Goal: Transaction & Acquisition: Purchase product/service

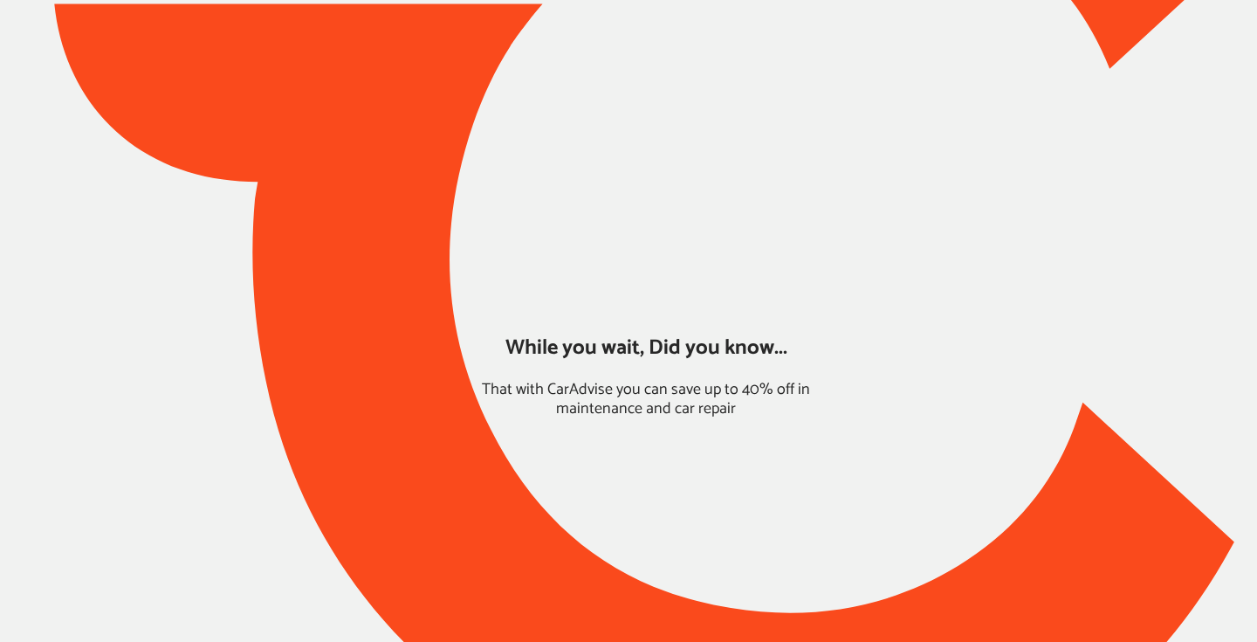
type input "*****"
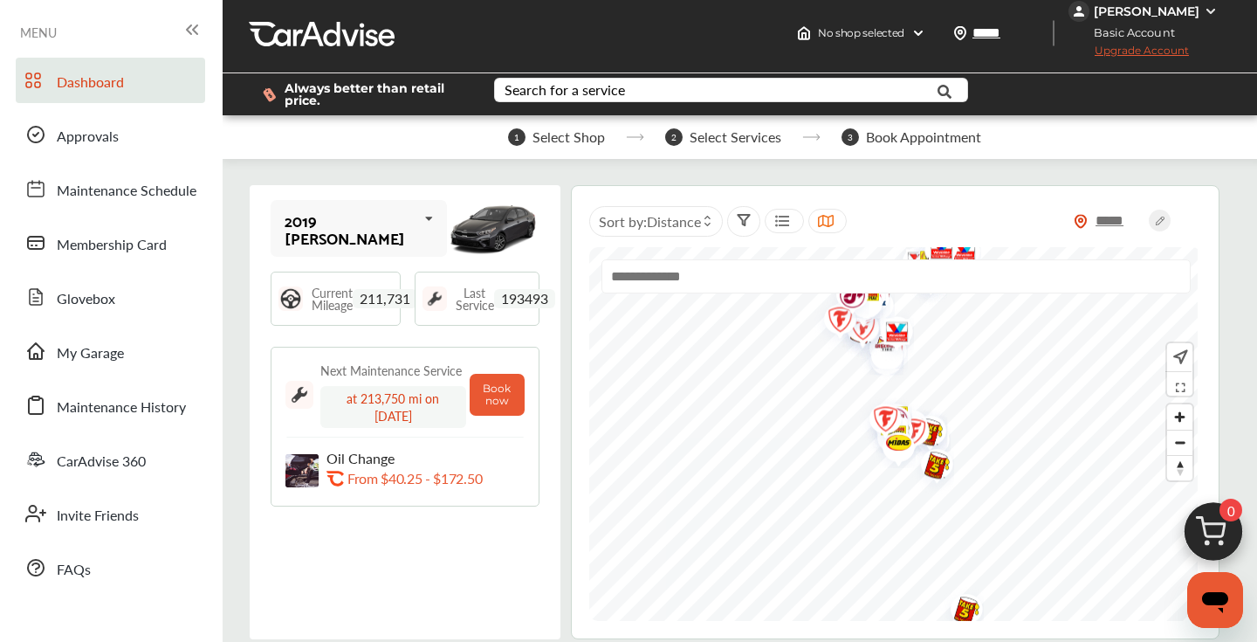
scroll to position [7, 0]
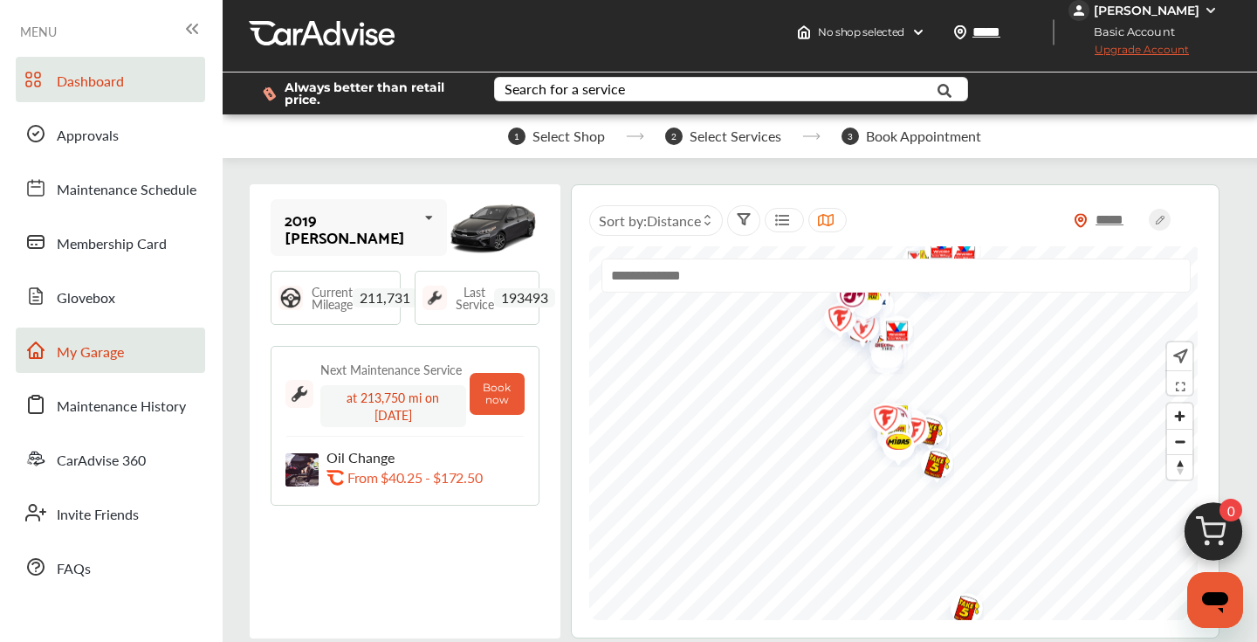
click at [92, 359] on span "My Garage" at bounding box center [90, 352] width 67 height 23
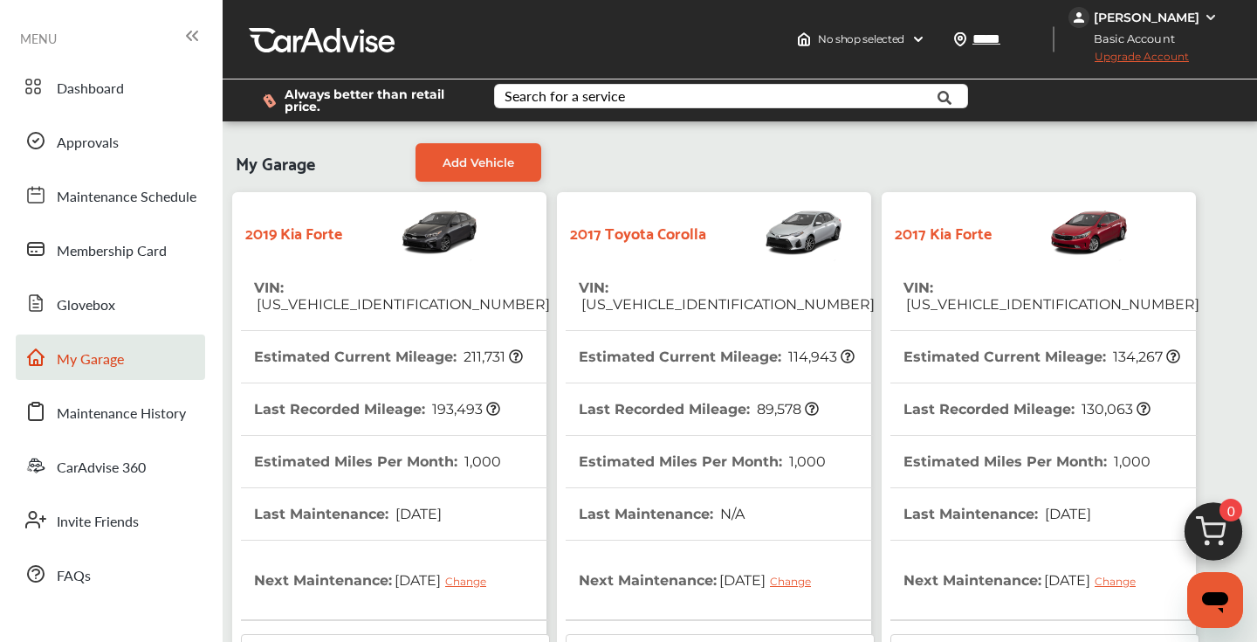
click at [1165, 17] on div "[PERSON_NAME]" at bounding box center [1147, 18] width 106 height 16
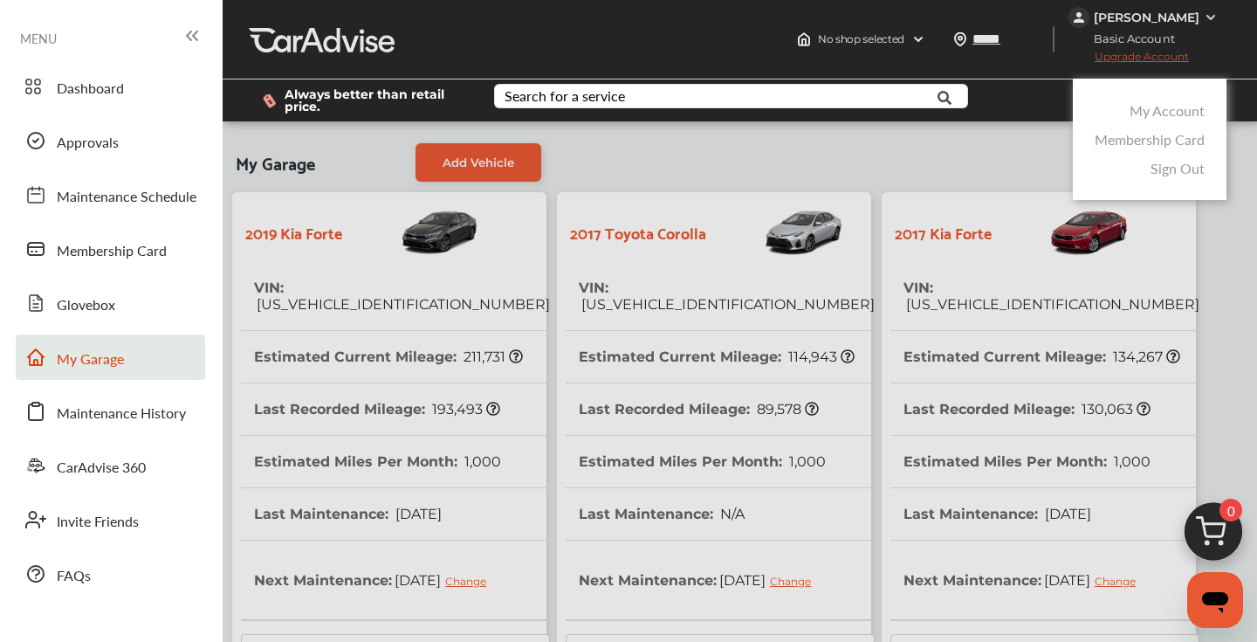
click at [1166, 108] on link "My Account" at bounding box center [1167, 110] width 75 height 20
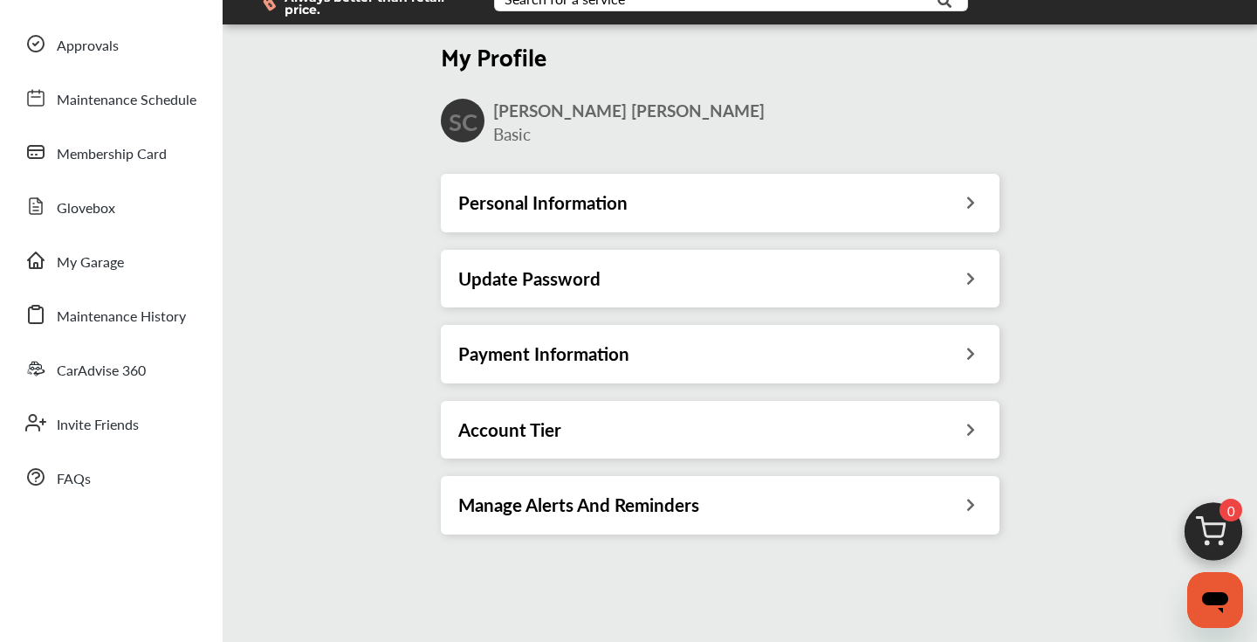
scroll to position [96, 0]
click at [849, 196] on div "Personal Information" at bounding box center [720, 203] width 524 height 23
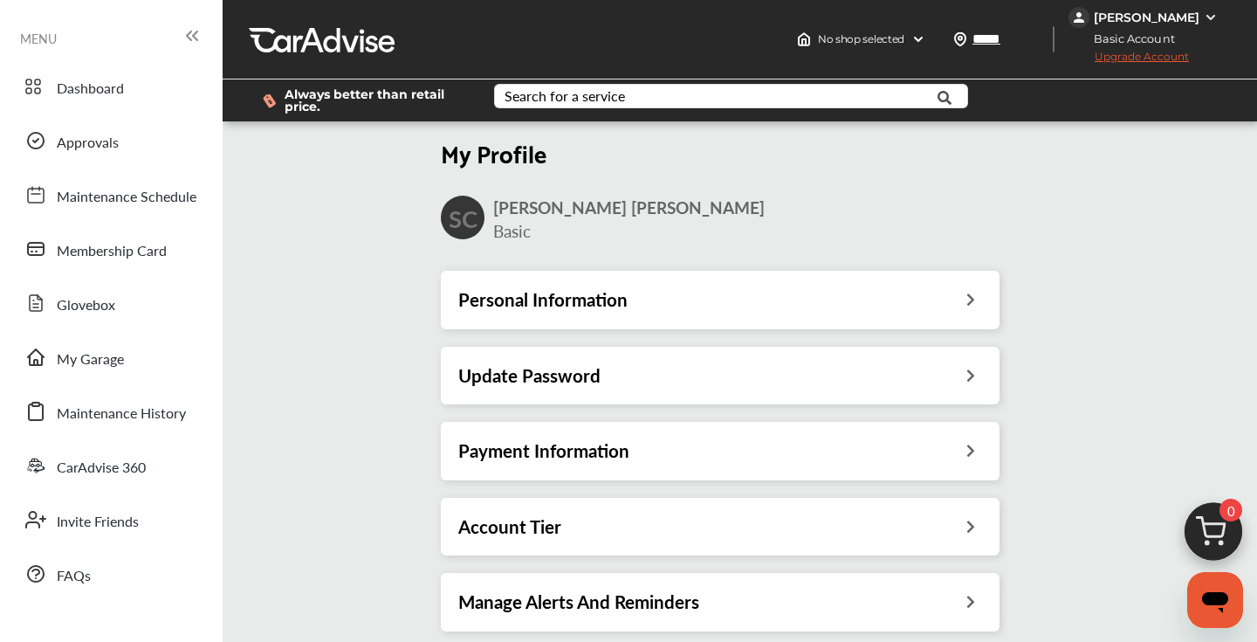
scroll to position [96, 0]
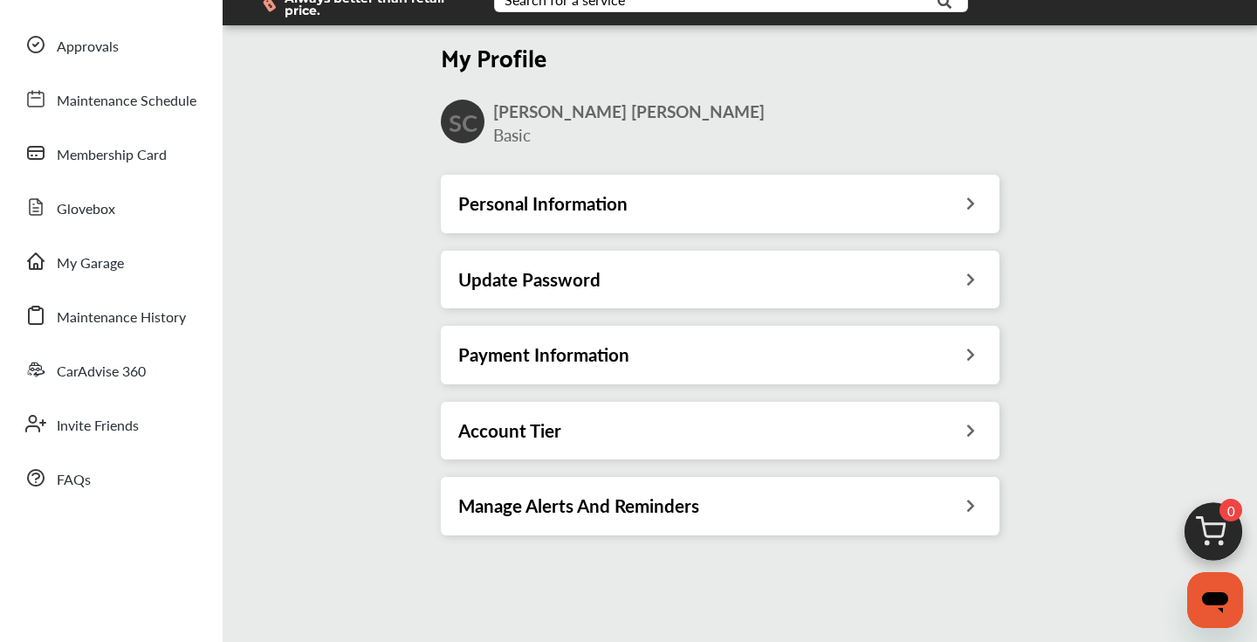
click at [704, 196] on div "Personal Information" at bounding box center [720, 203] width 524 height 23
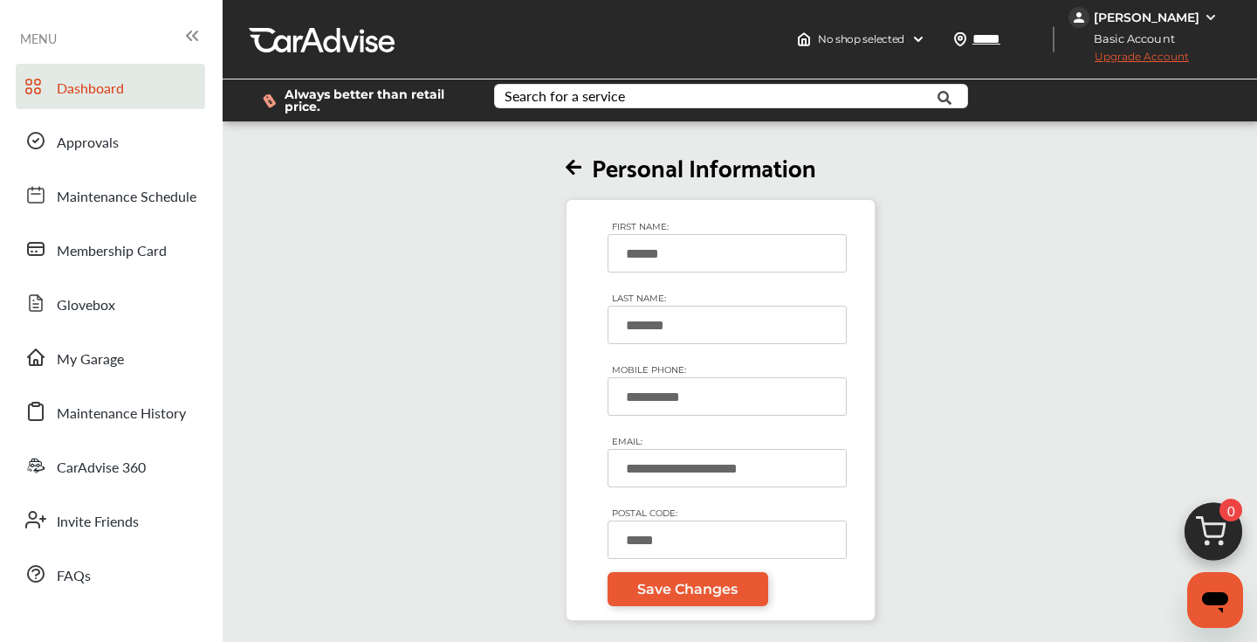
click at [108, 98] on span "Dashboard" at bounding box center [90, 89] width 67 height 23
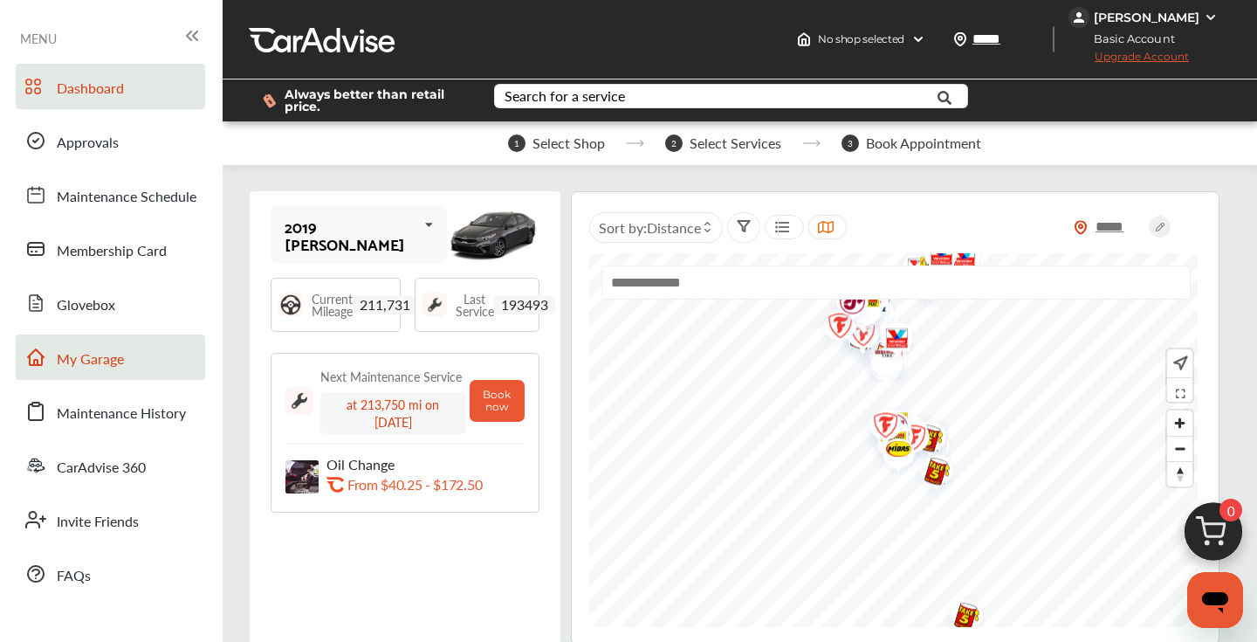
click at [119, 364] on span "My Garage" at bounding box center [90, 359] width 67 height 23
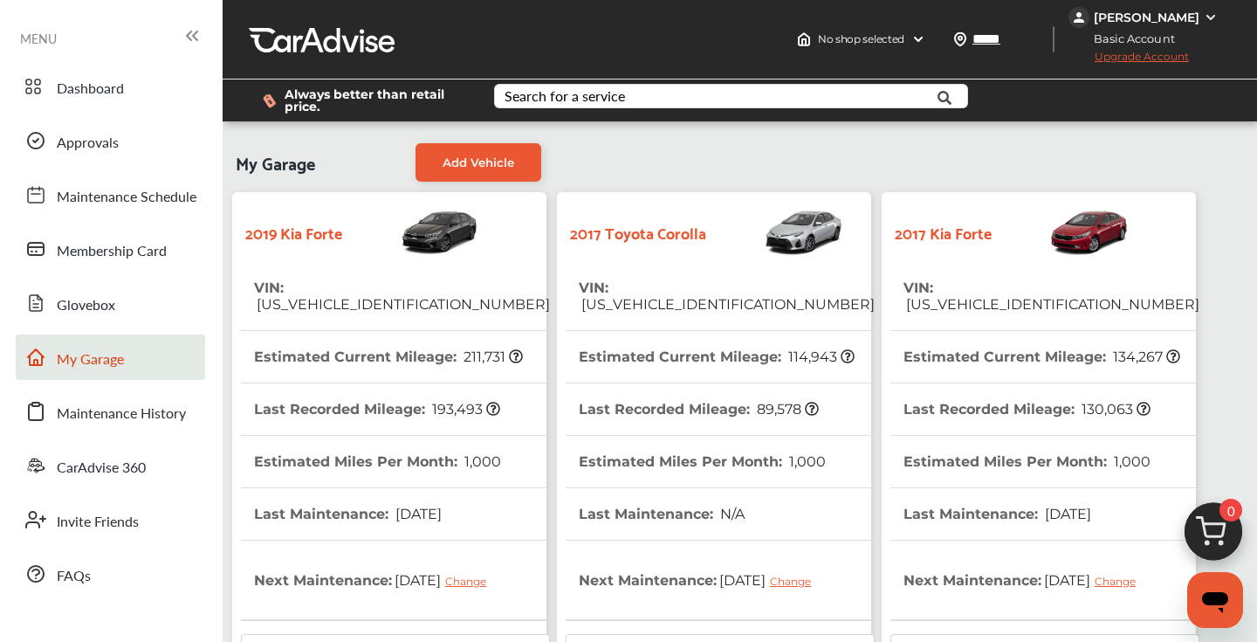
click at [1134, 285] on tr "VIN : [US_VEHICLE_IDENTIFICATION_NUMBER]" at bounding box center [1044, 296] width 309 height 69
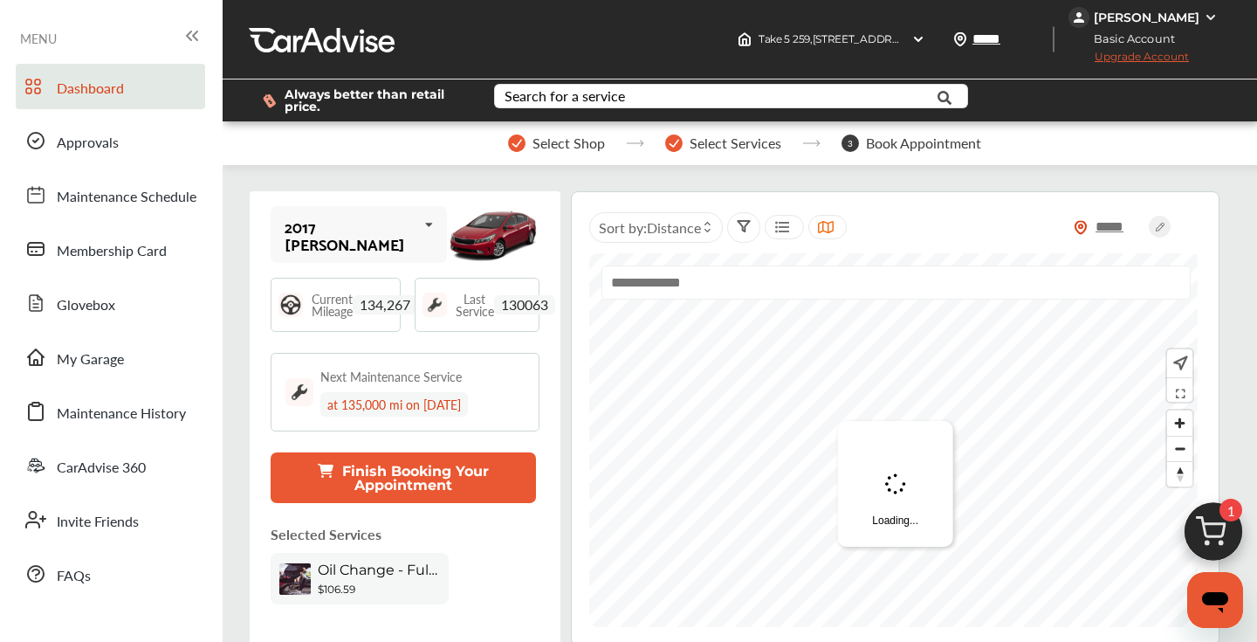
click at [1218, 533] on img at bounding box center [1214, 536] width 84 height 84
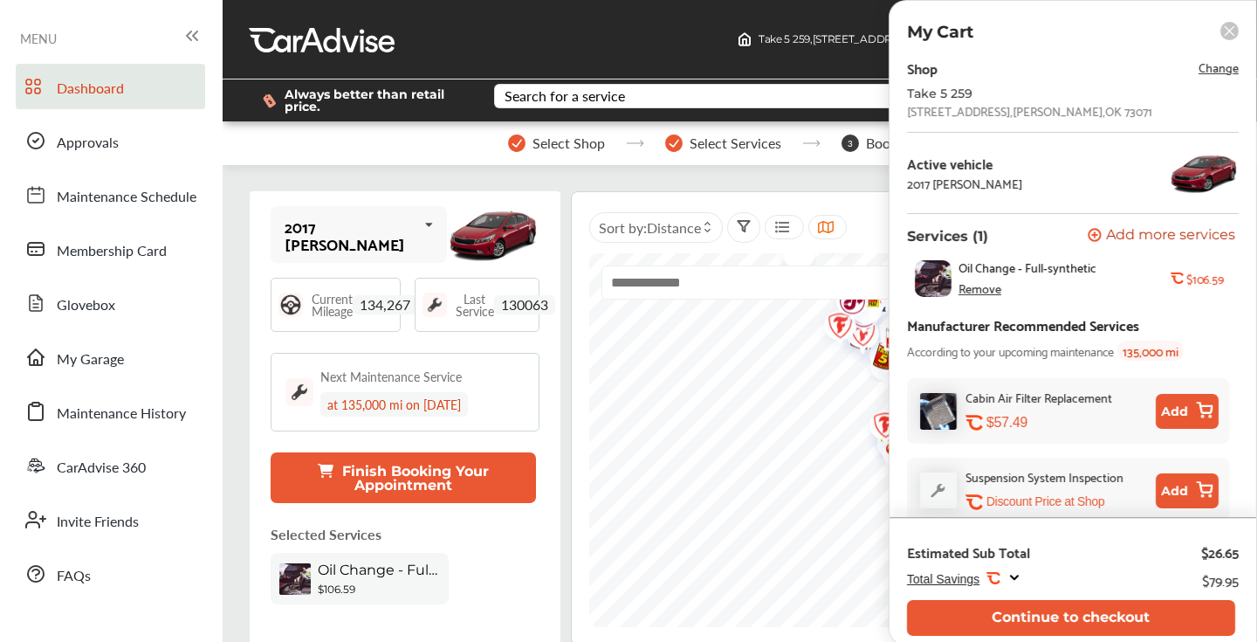
click at [1213, 67] on span "Change" at bounding box center [1219, 67] width 40 height 20
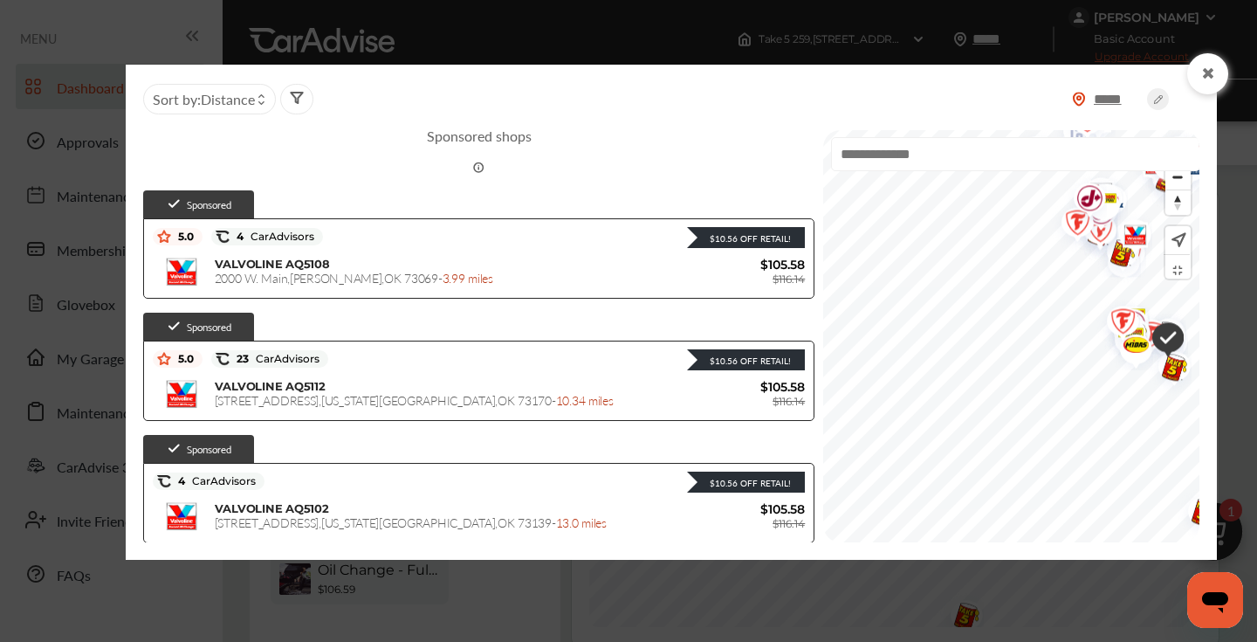
click at [831, 158] on input "text" at bounding box center [1015, 154] width 369 height 34
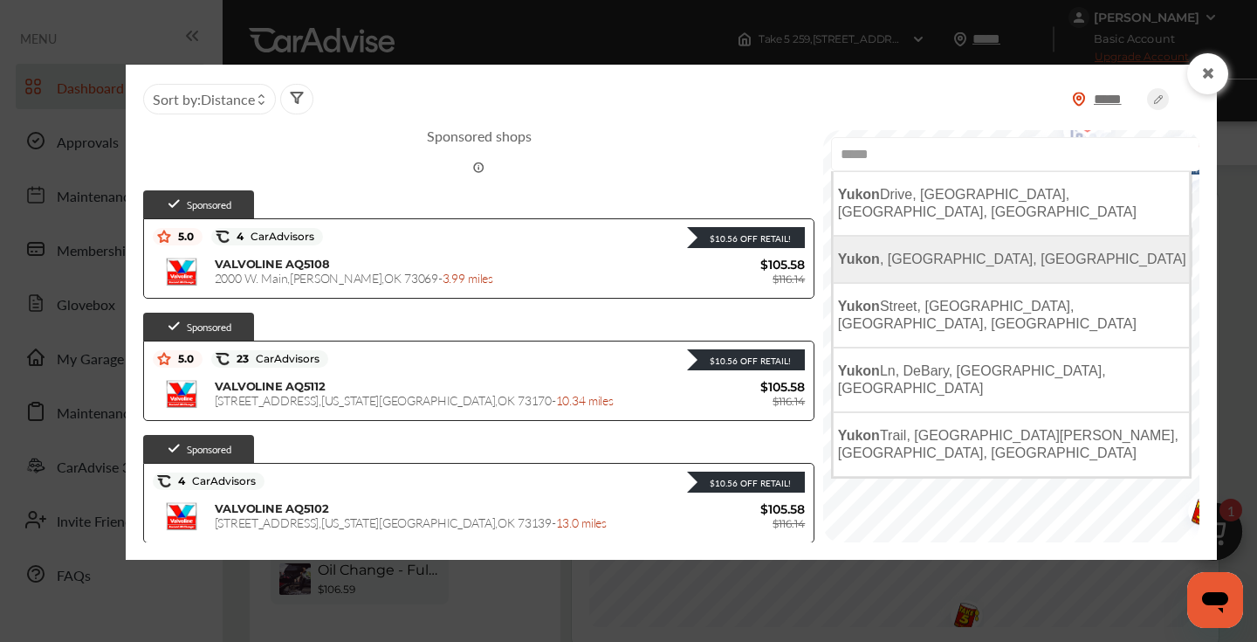
click at [886, 247] on li "[GEOGRAPHIC_DATA] , [GEOGRAPHIC_DATA], [GEOGRAPHIC_DATA]" at bounding box center [1011, 259] width 357 height 47
type input "**********"
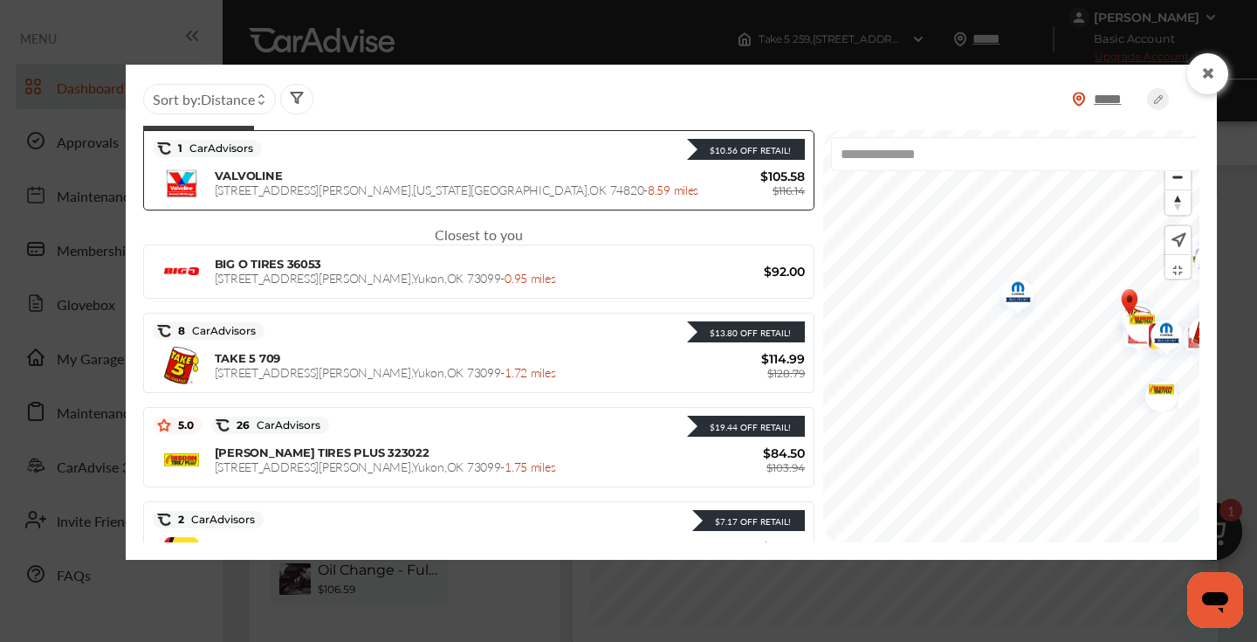
scroll to position [333, 0]
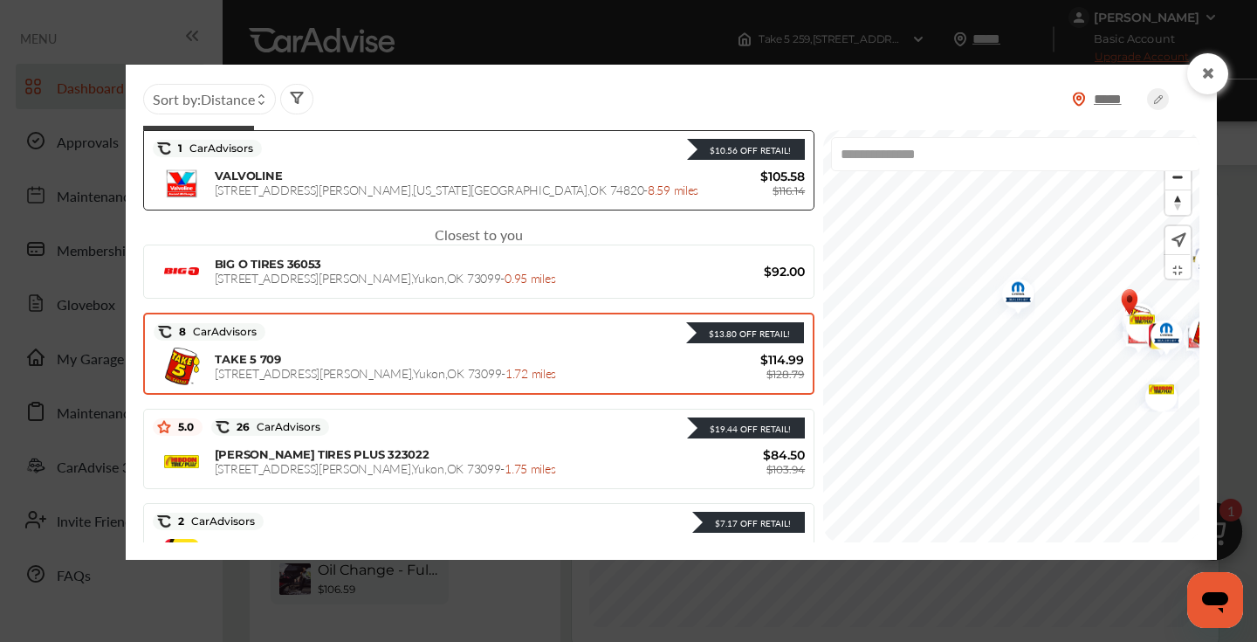
click at [466, 347] on div "TAKE 5 709 [STREET_ADDRESS][PERSON_NAME] - 1.72 miles $114.99 $128.79" at bounding box center [479, 367] width 650 height 44
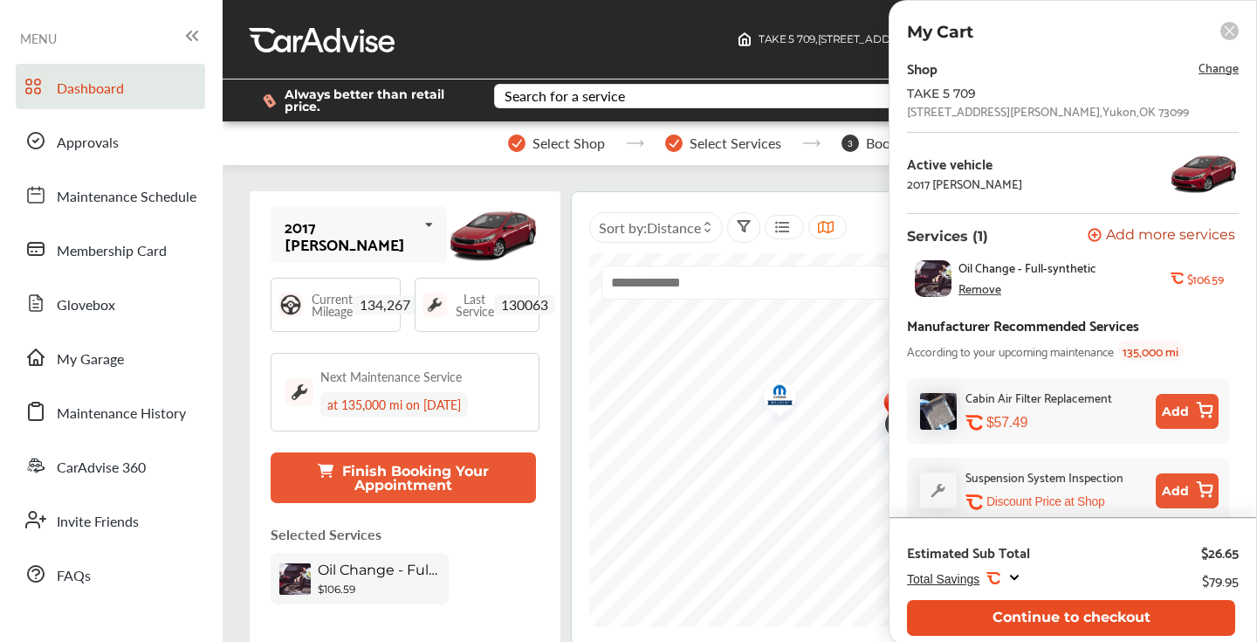
click at [1061, 617] on button "Continue to checkout" at bounding box center [1071, 618] width 328 height 36
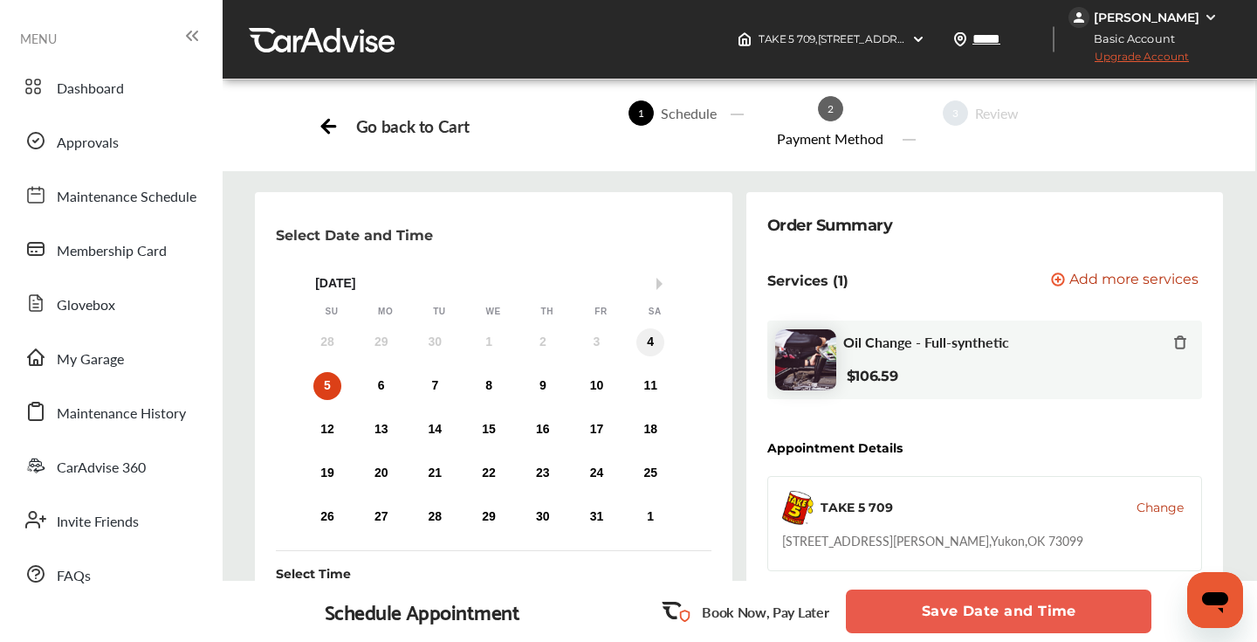
click at [652, 347] on div "4" at bounding box center [650, 342] width 28 height 28
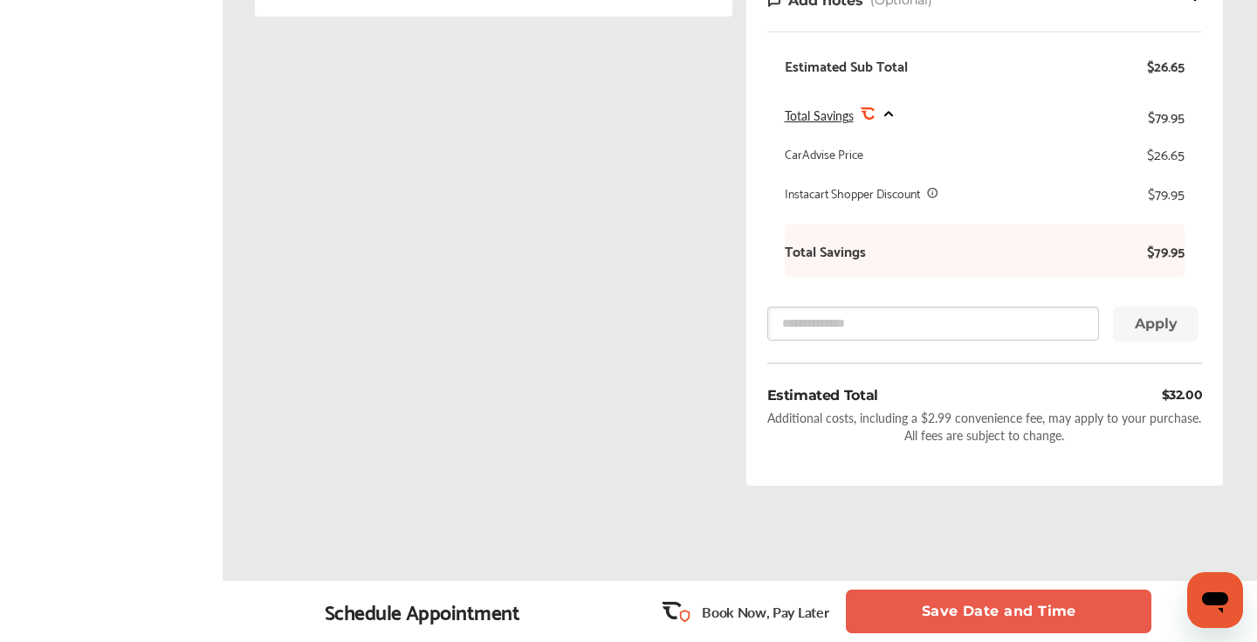
scroll to position [627, 0]
click at [962, 607] on button "Save Date and Time" at bounding box center [999, 611] width 306 height 44
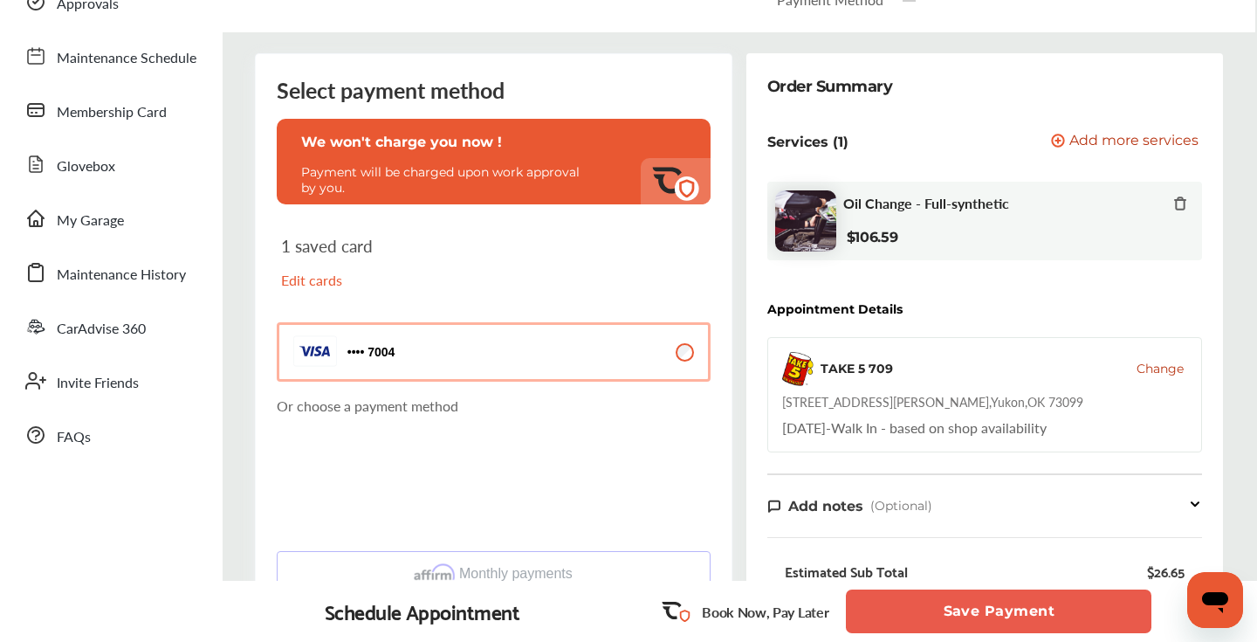
scroll to position [141, 0]
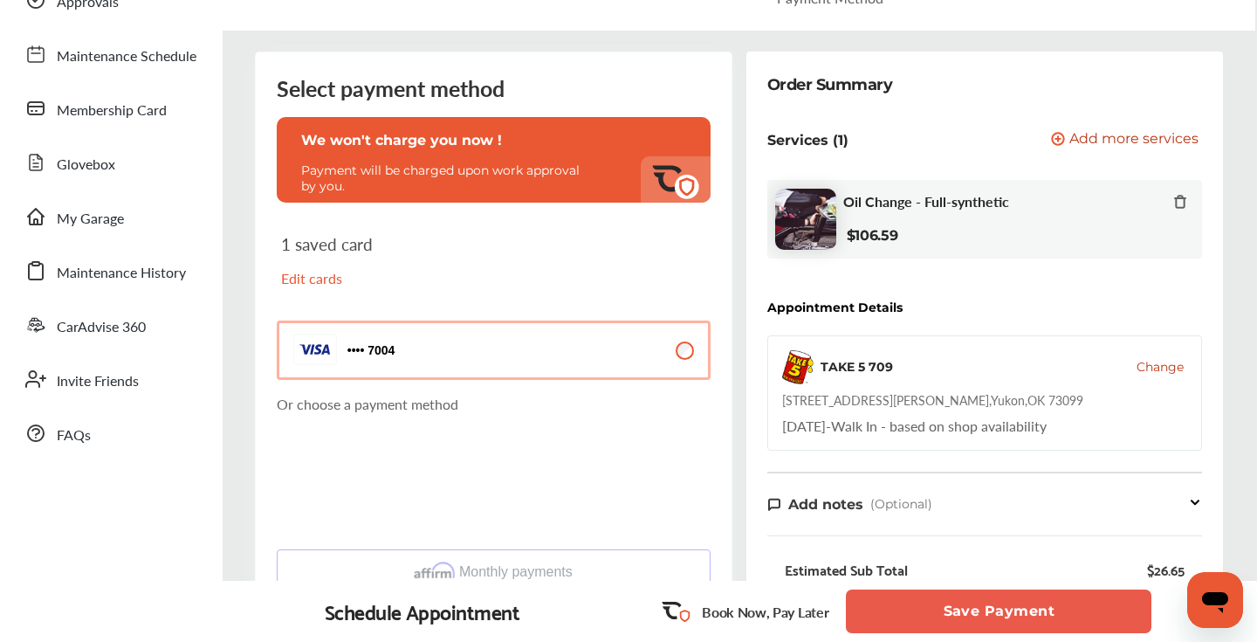
click at [1103, 137] on span "Add more services" at bounding box center [1133, 140] width 129 height 17
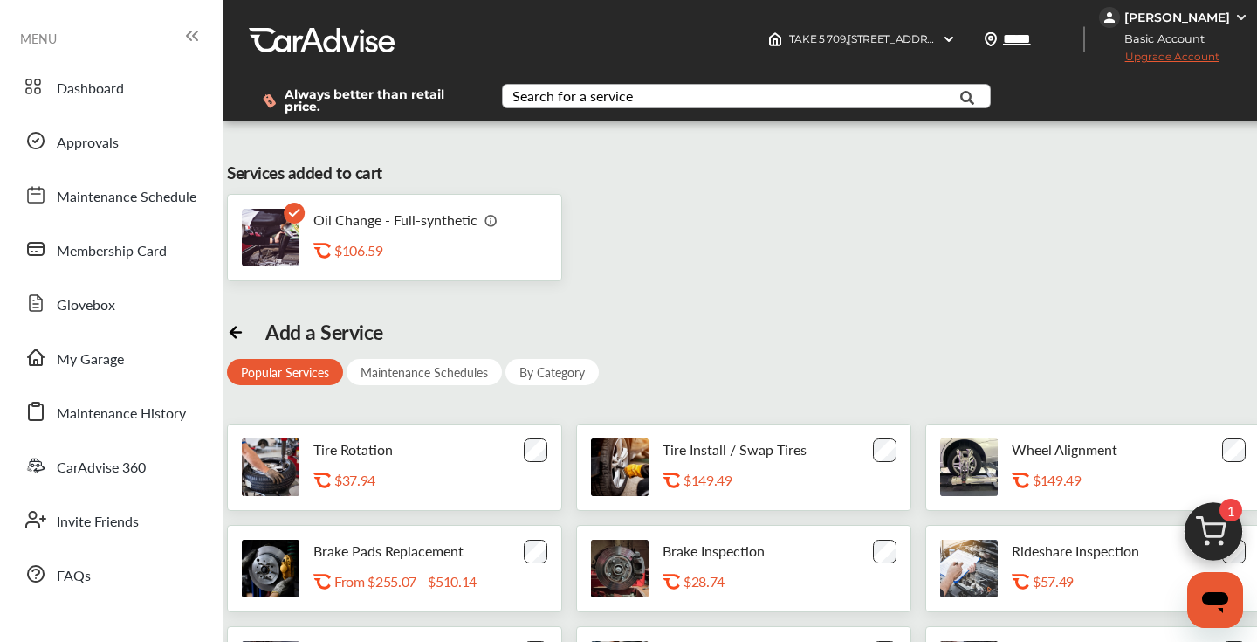
click at [622, 92] on div "Search for a service" at bounding box center [572, 96] width 120 height 14
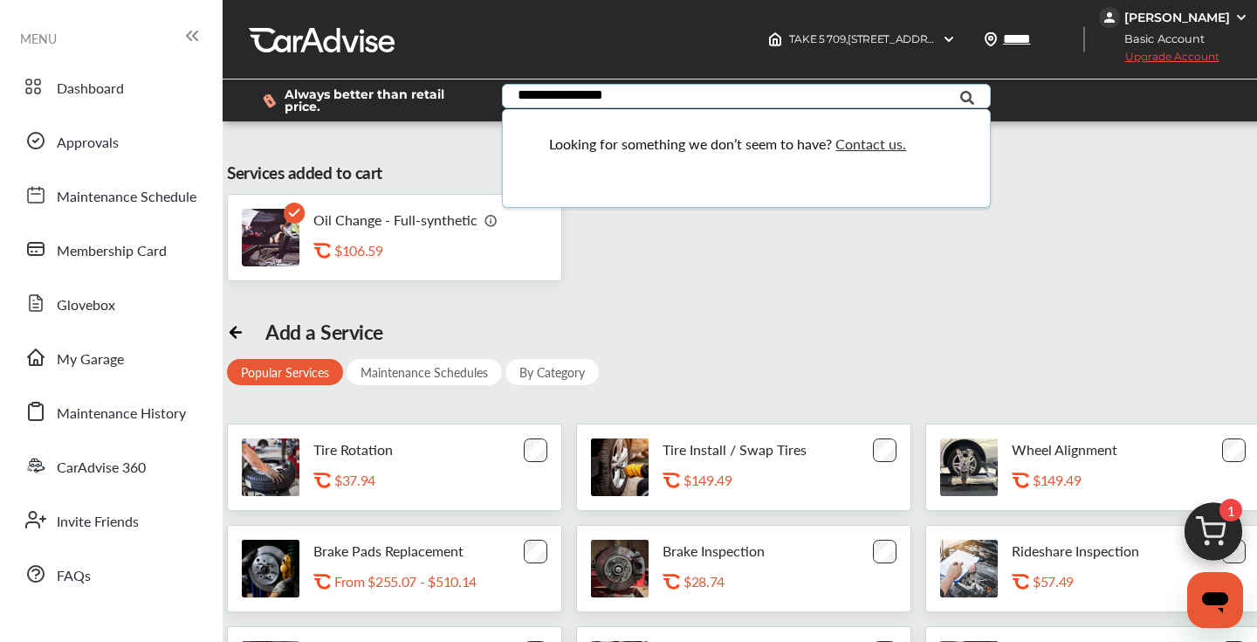
click at [563, 96] on input "**********" at bounding box center [732, 98] width 457 height 27
type input "*********"
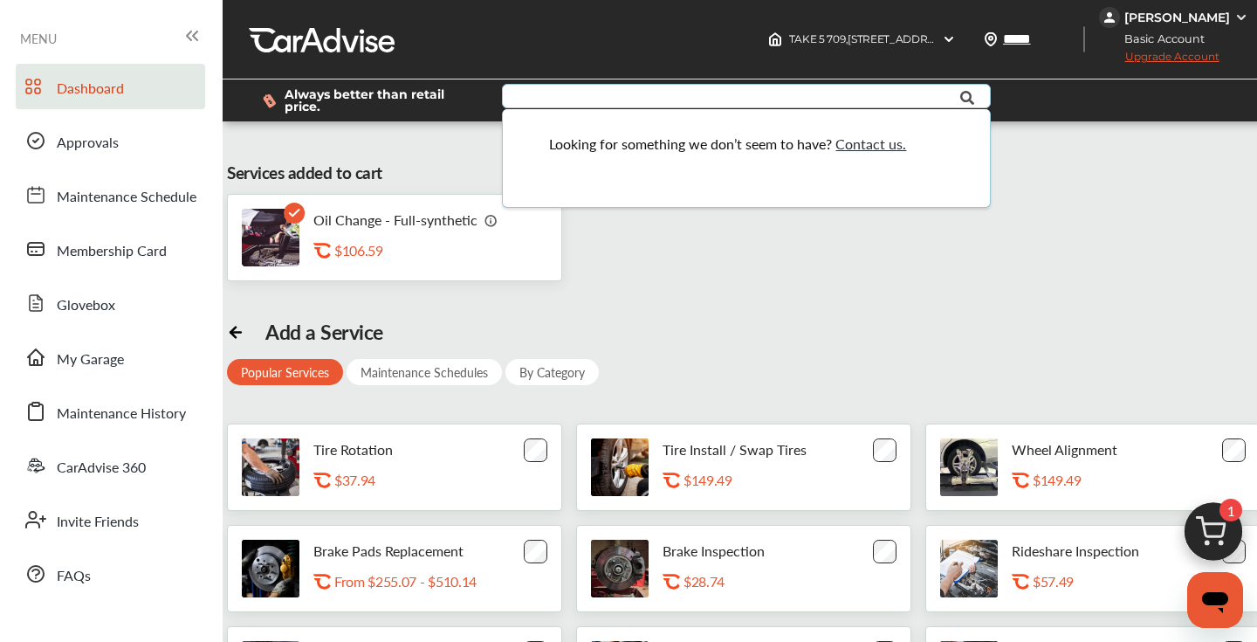
click at [87, 86] on span "Dashboard" at bounding box center [90, 89] width 67 height 23
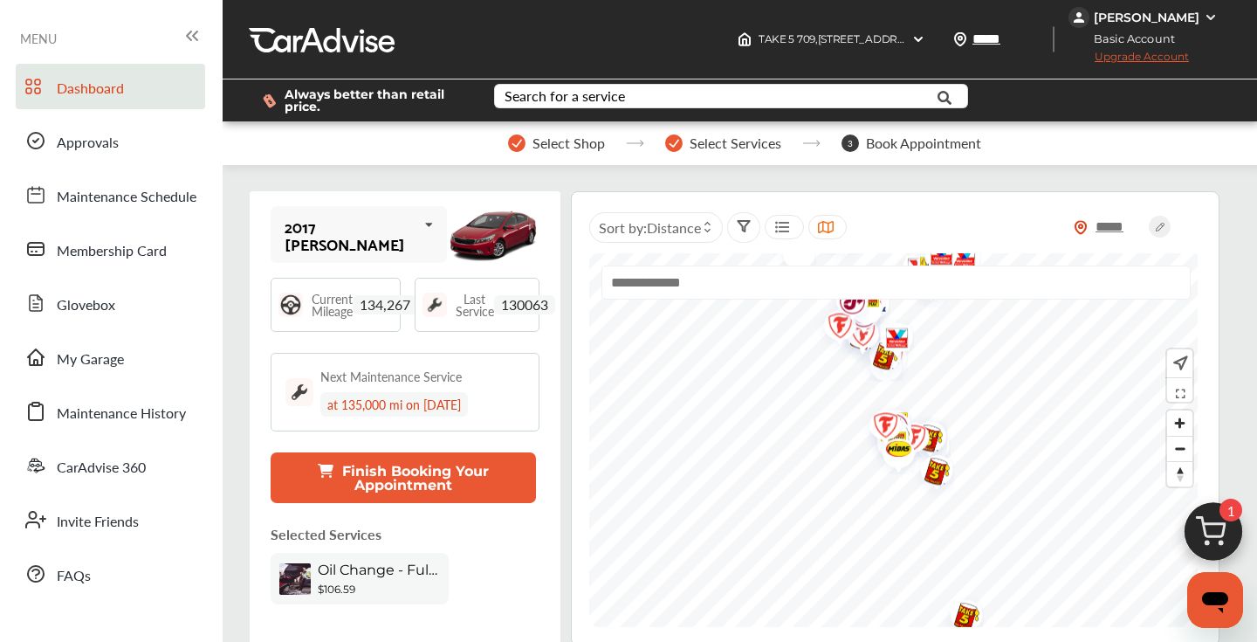
click at [1202, 529] on img at bounding box center [1214, 536] width 84 height 84
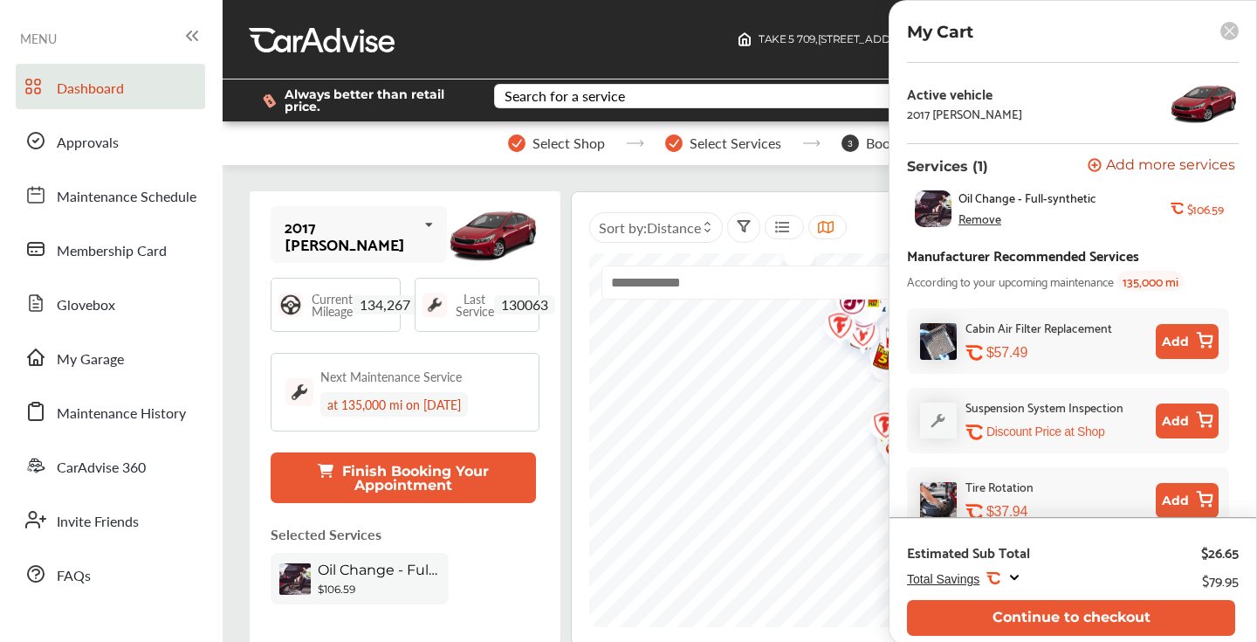
scroll to position [61, 0]
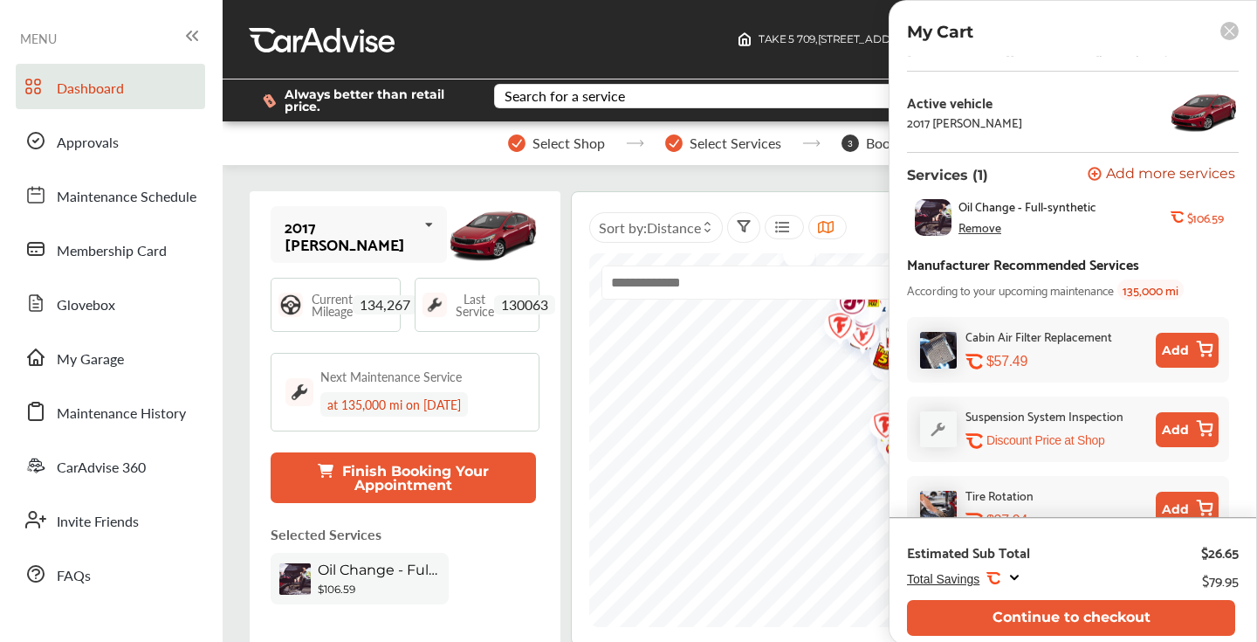
click at [1118, 168] on span "Add more services" at bounding box center [1170, 175] width 129 height 17
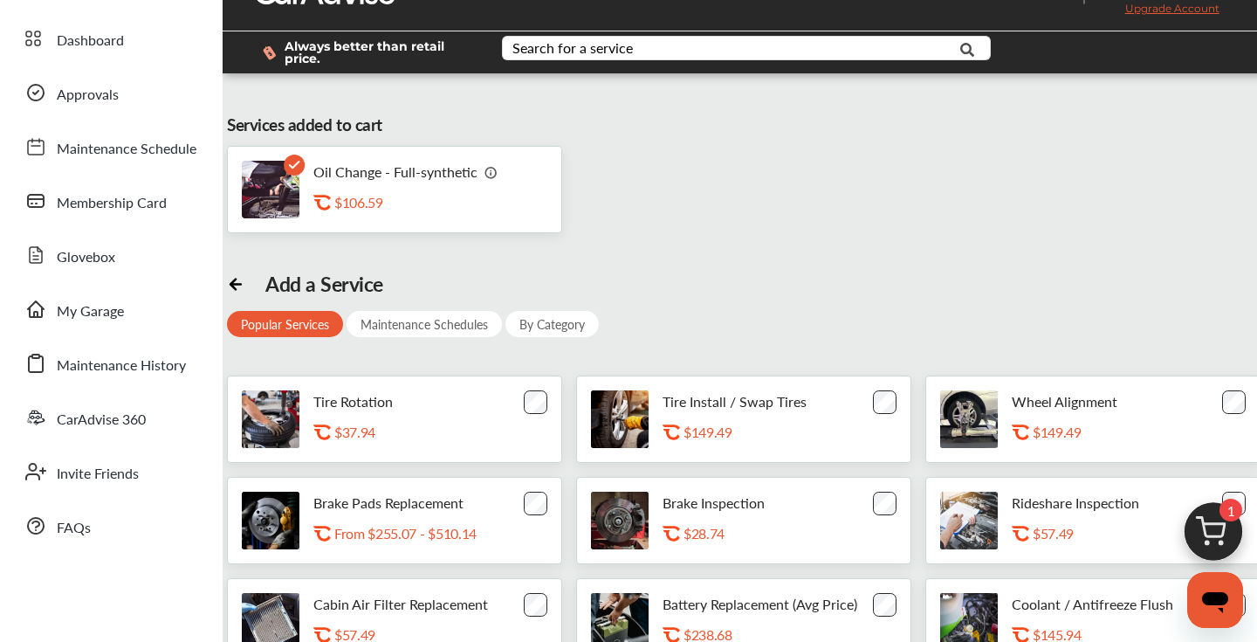
scroll to position [27, 0]
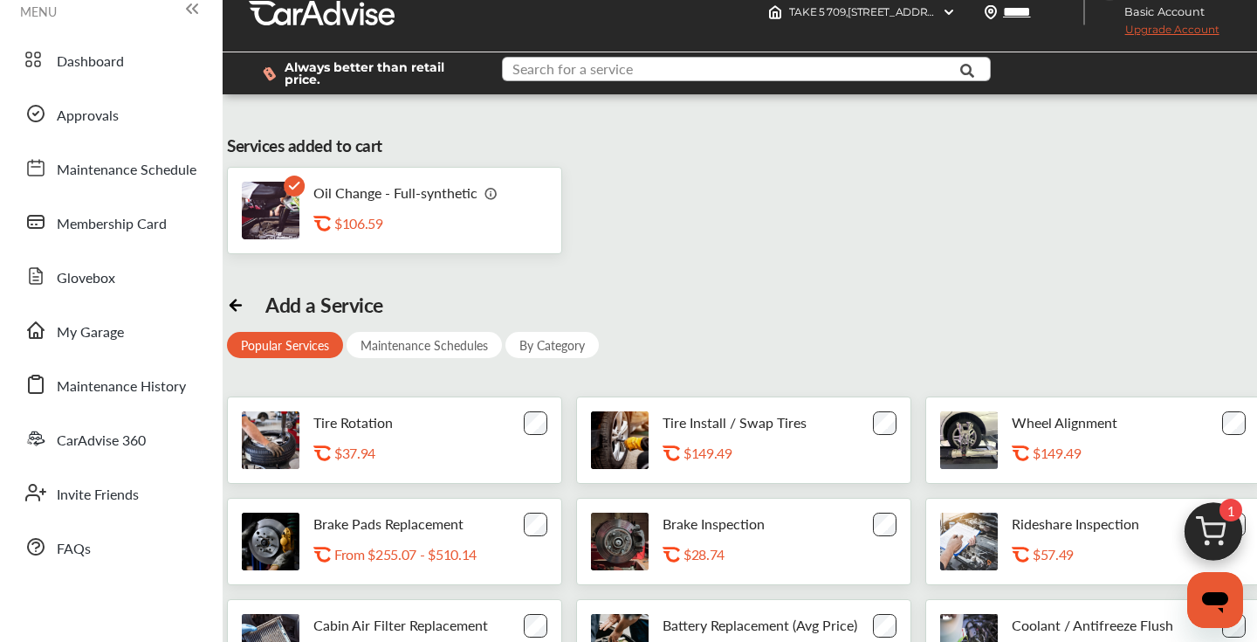
click at [642, 71] on input "text" at bounding box center [732, 71] width 457 height 27
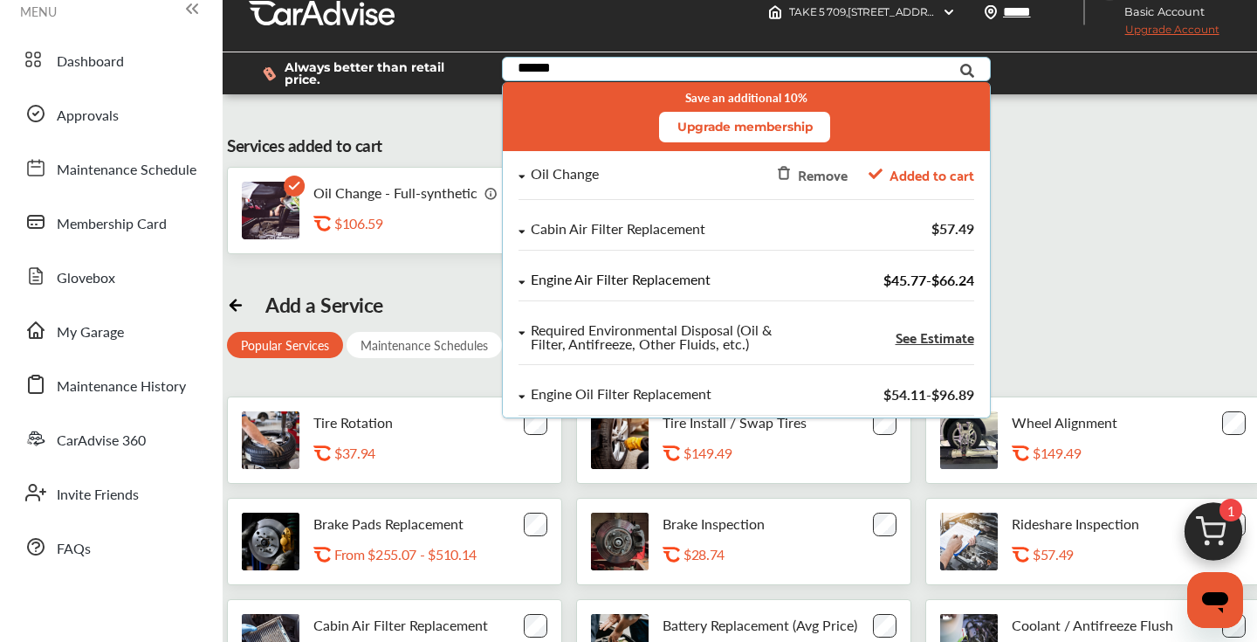
type input "******"
click at [672, 280] on div "Engine Air Filter Replacement" at bounding box center [621, 279] width 180 height 15
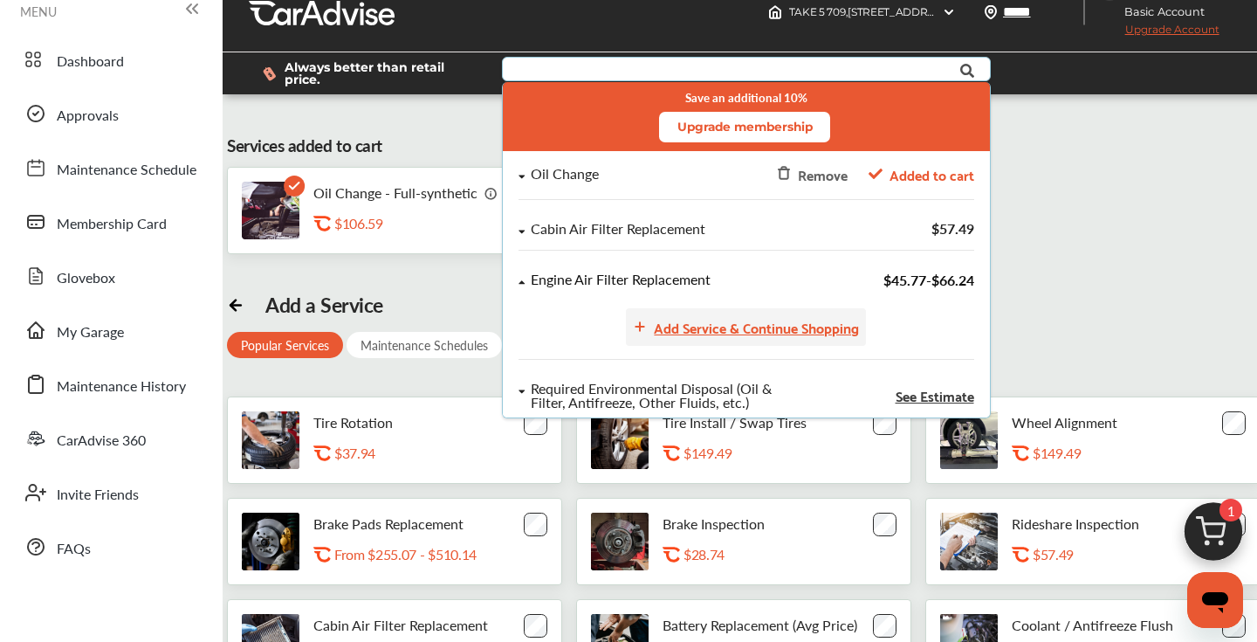
click at [711, 326] on div "Add Service & Continue Shopping" at bounding box center [756, 327] width 205 height 24
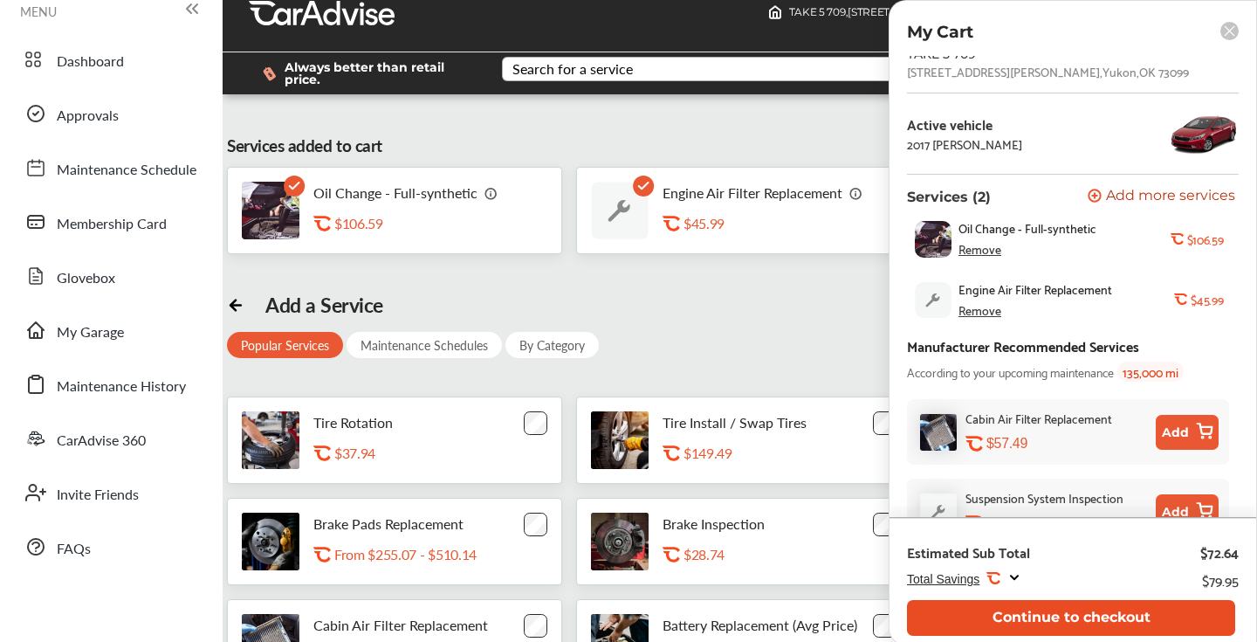
click at [1079, 613] on button "Continue to checkout" at bounding box center [1071, 618] width 328 height 36
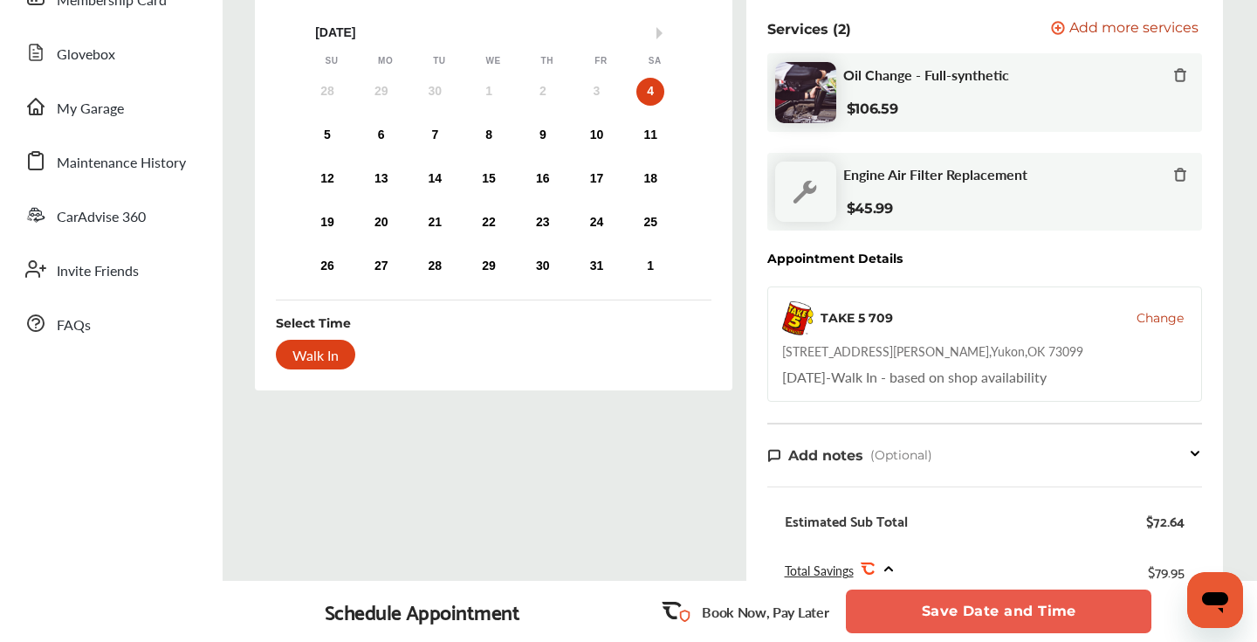
scroll to position [249, 0]
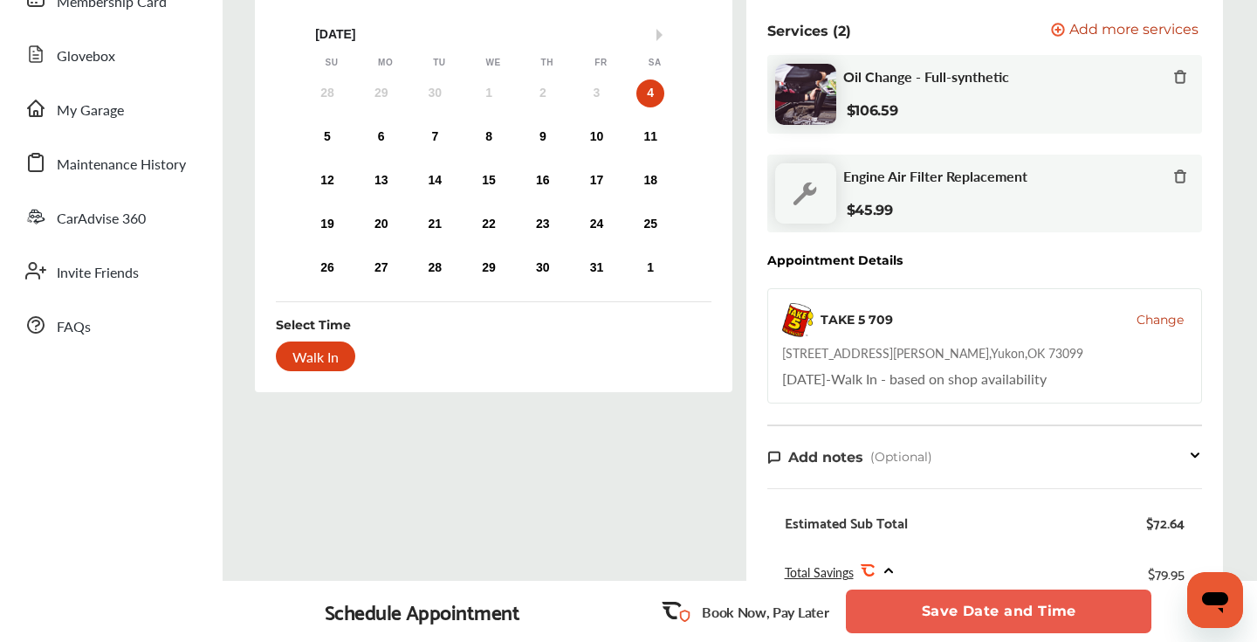
click at [1179, 174] on icon at bounding box center [1180, 176] width 14 height 14
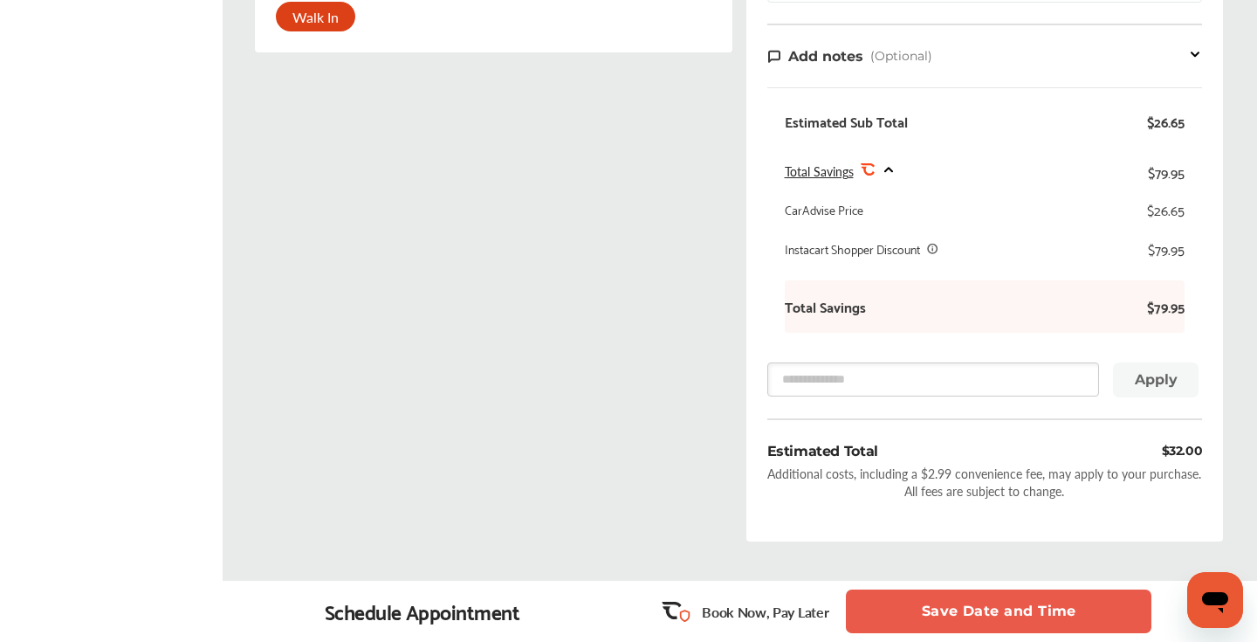
scroll to position [707, 0]
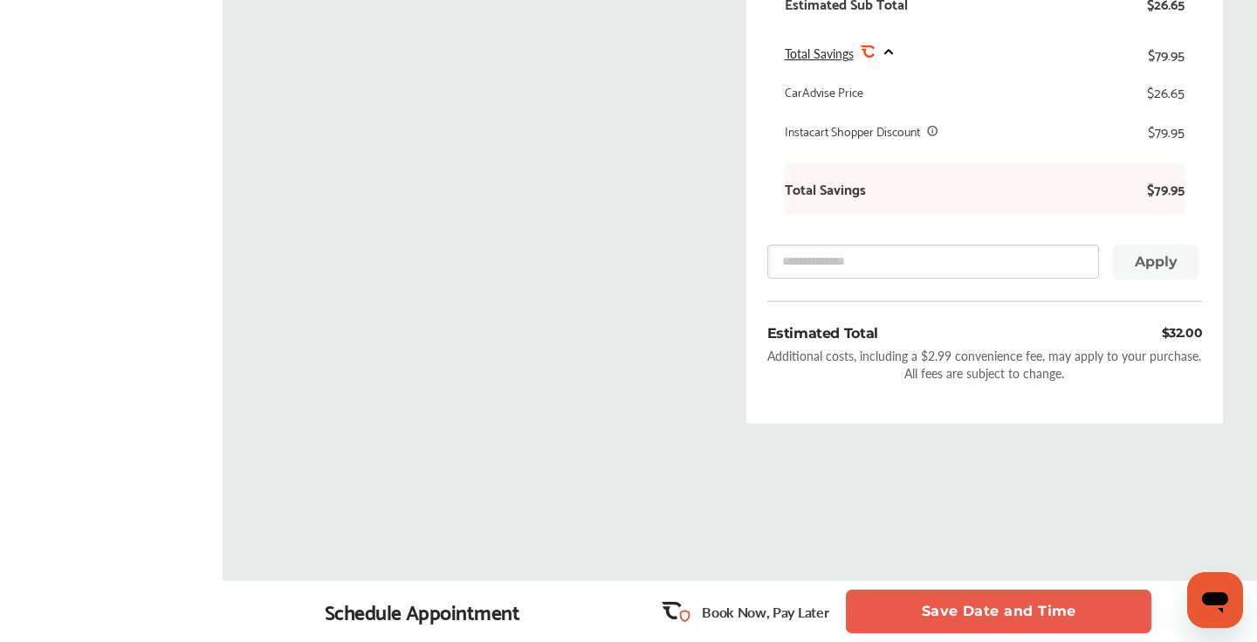
click at [1006, 618] on button "Save Date and Time" at bounding box center [999, 611] width 306 height 44
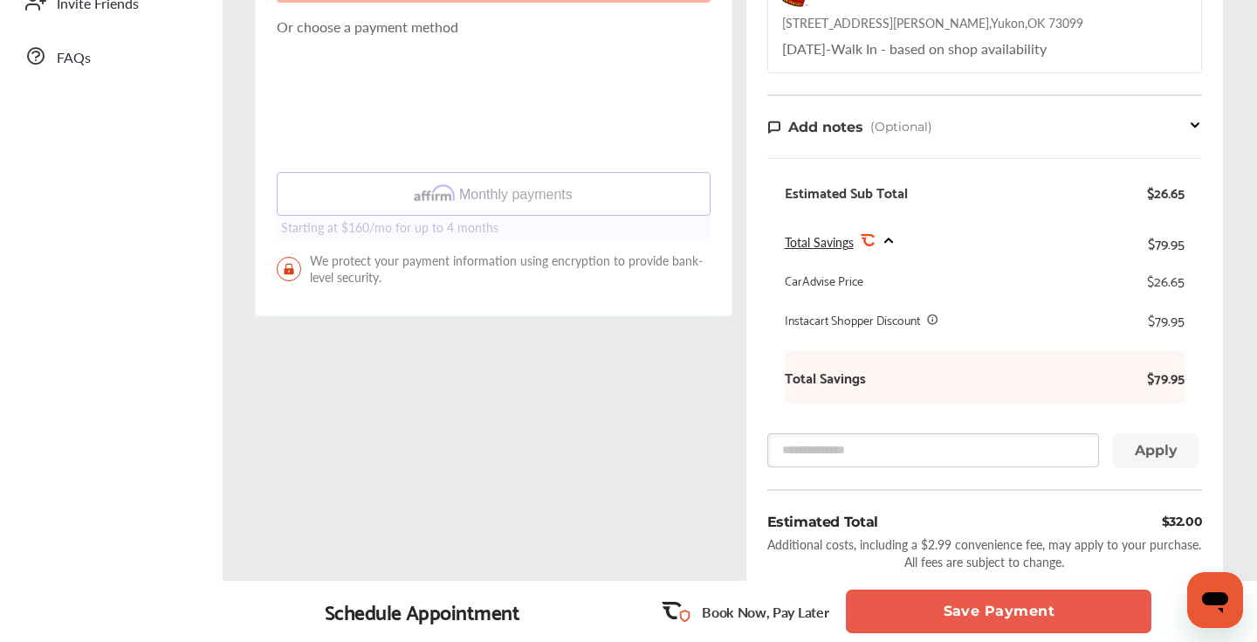
scroll to position [643, 0]
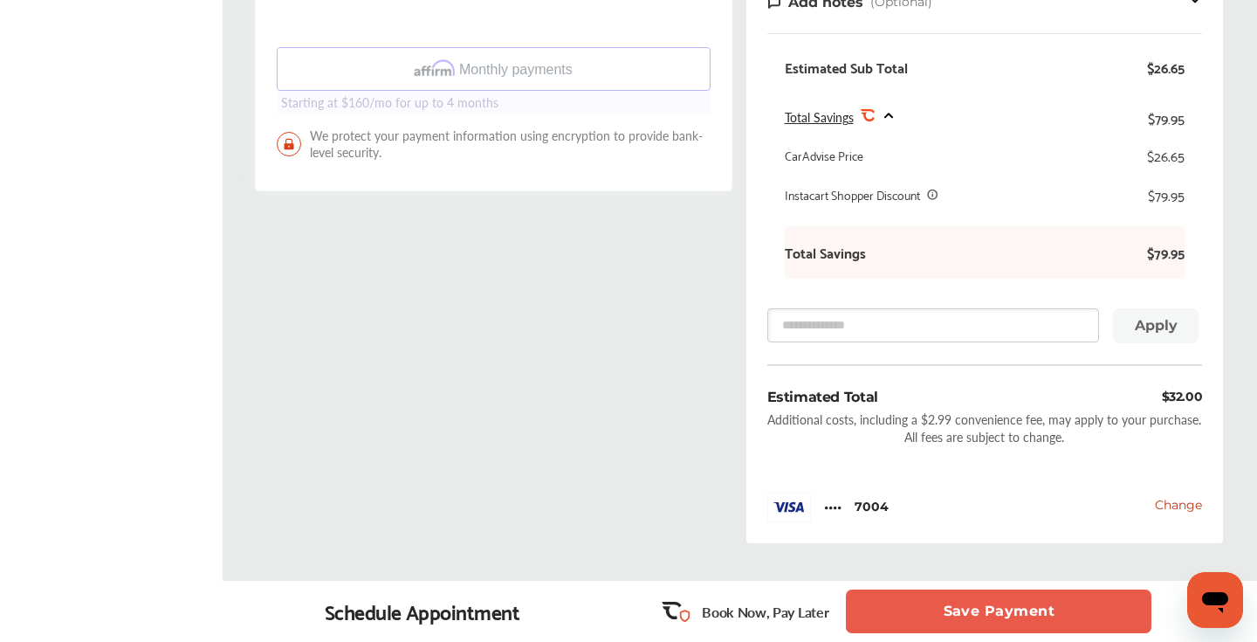
click at [955, 605] on button "Save Payment" at bounding box center [999, 611] width 306 height 44
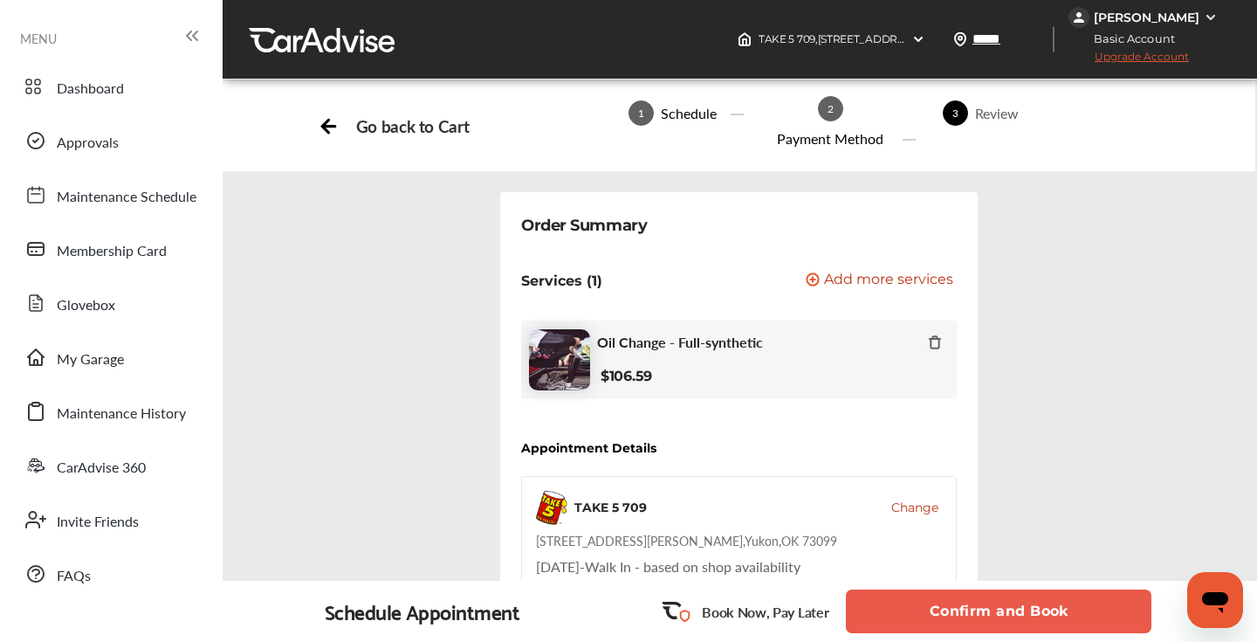
click at [955, 616] on button "Confirm and Book" at bounding box center [999, 611] width 306 height 44
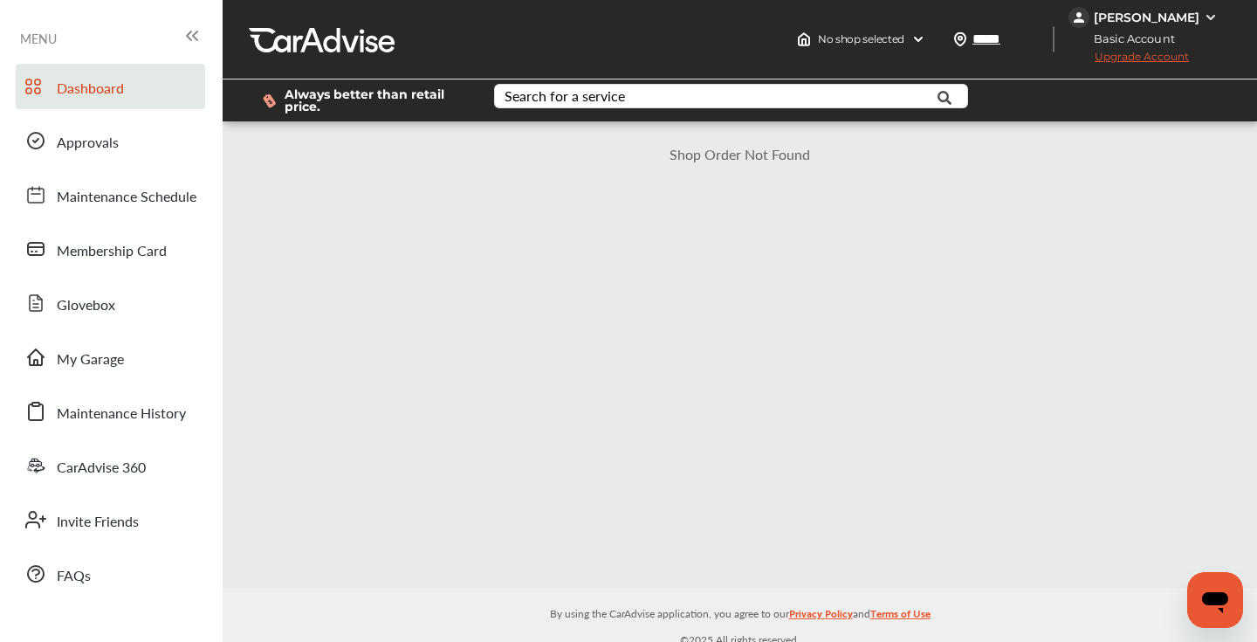
click at [92, 86] on span "Dashboard" at bounding box center [90, 89] width 67 height 23
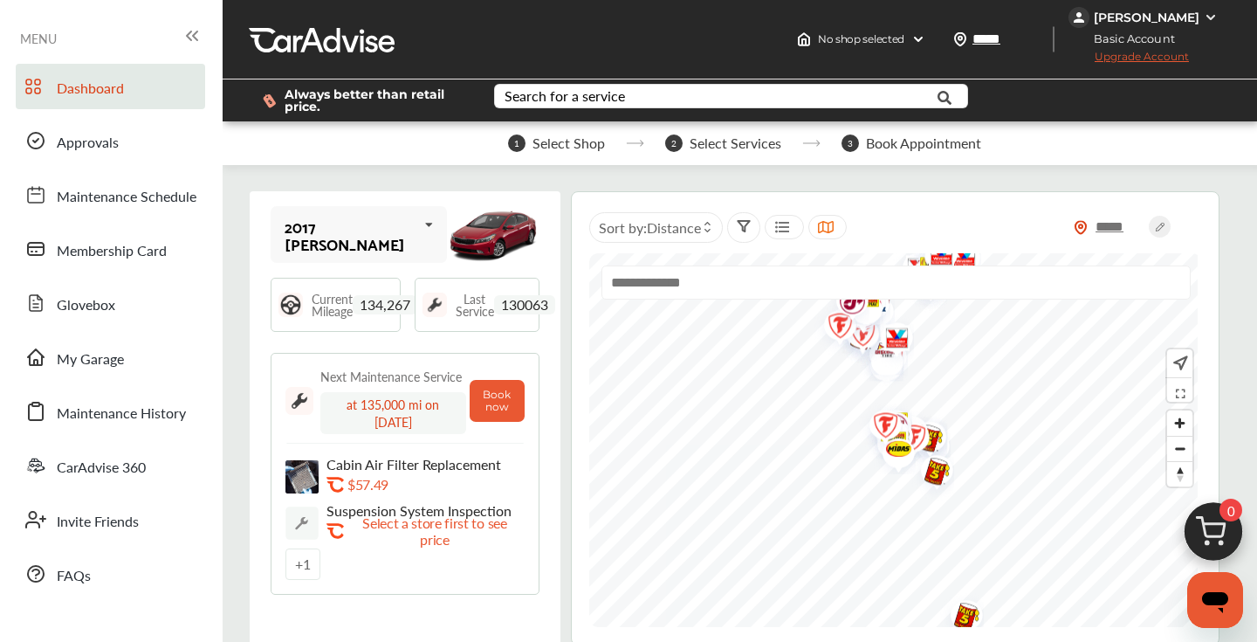
click at [1217, 524] on img at bounding box center [1214, 536] width 84 height 84
